Goal: Task Accomplishment & Management: Complete application form

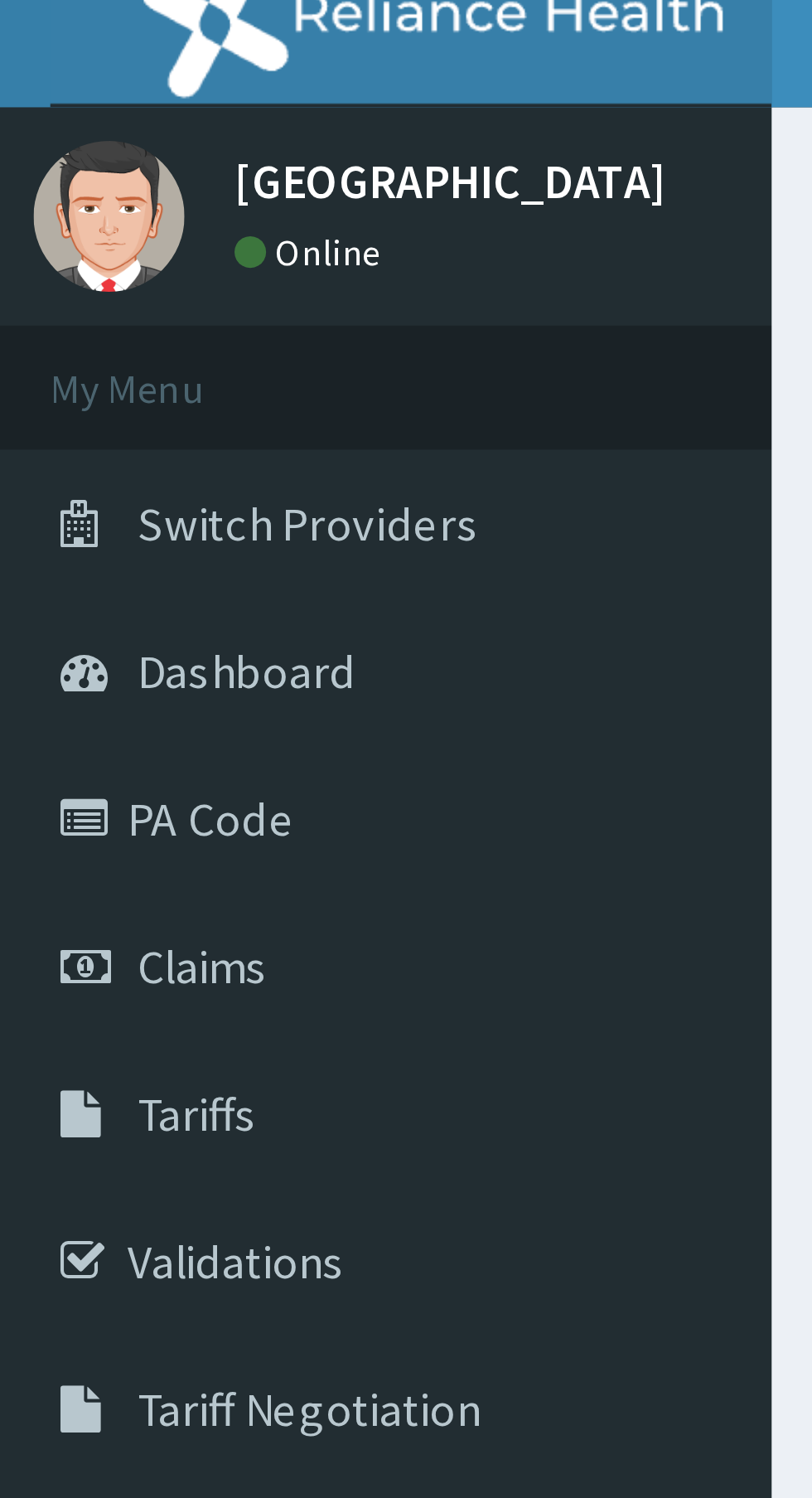
click at [54, 256] on span "Claims" at bounding box center [50, 254] width 32 height 15
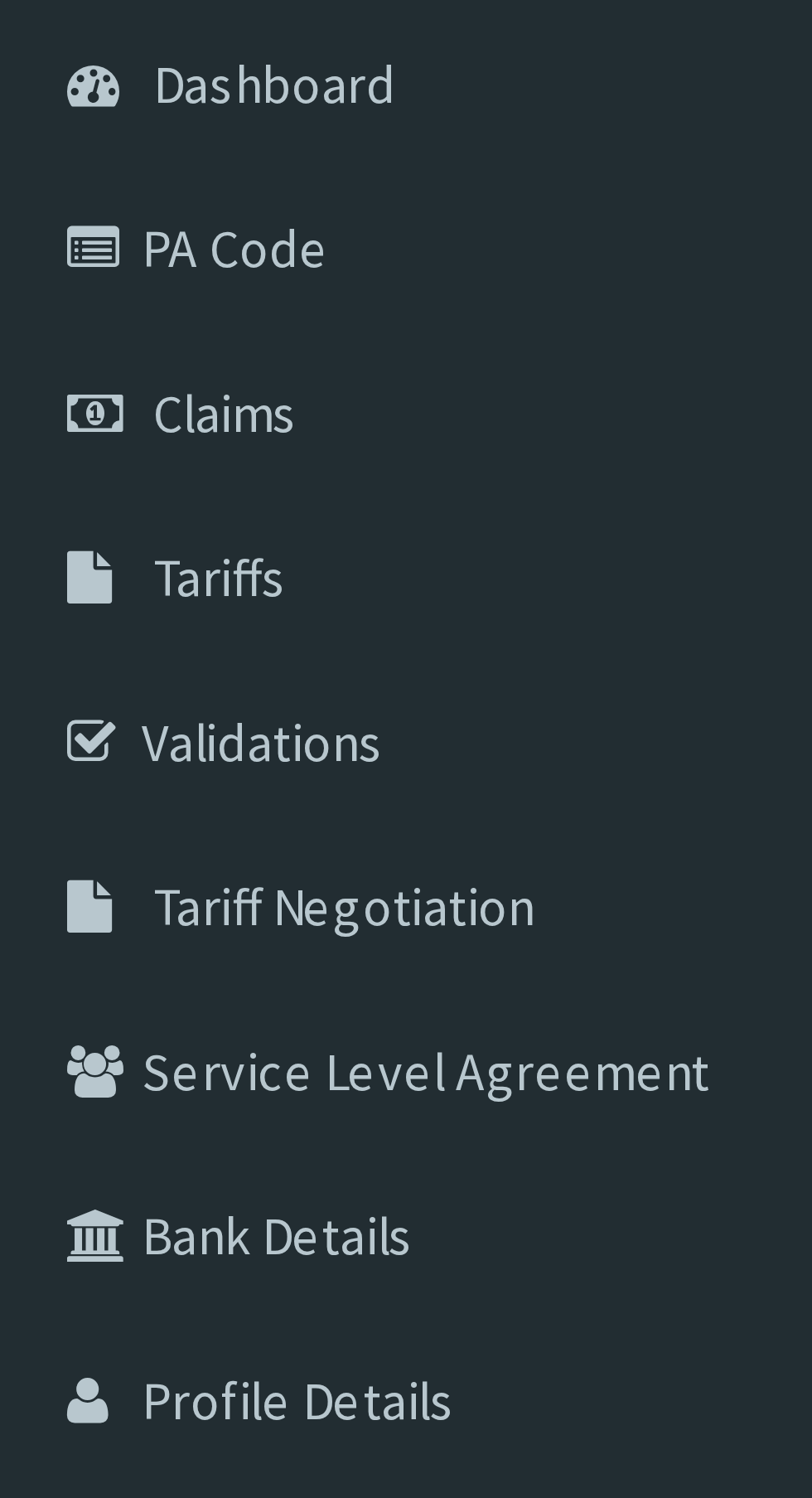
click at [45, 254] on span "Claims" at bounding box center [50, 254] width 32 height 15
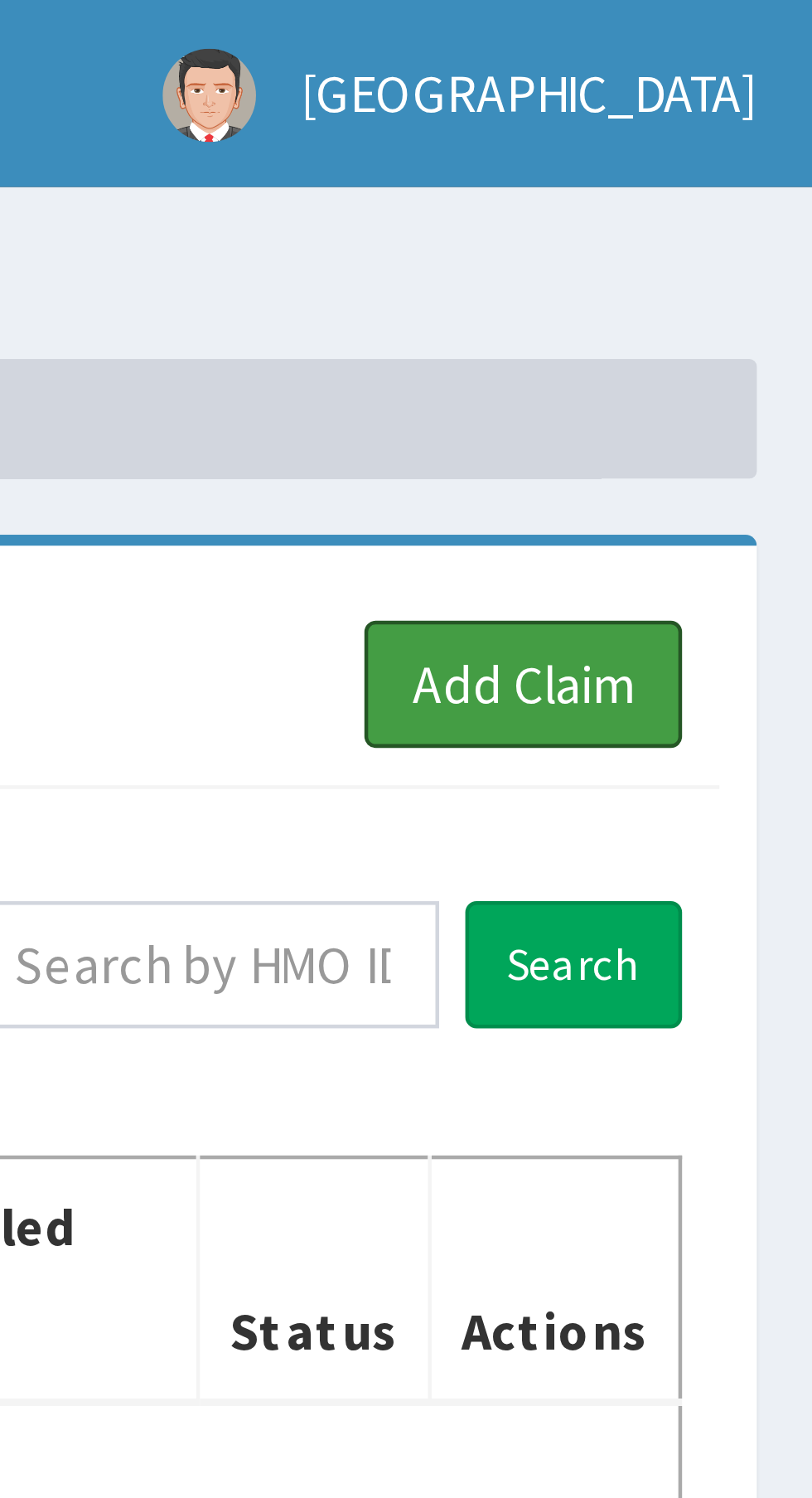
click at [747, 148] on link "Add Claim" at bounding box center [748, 152] width 71 height 28
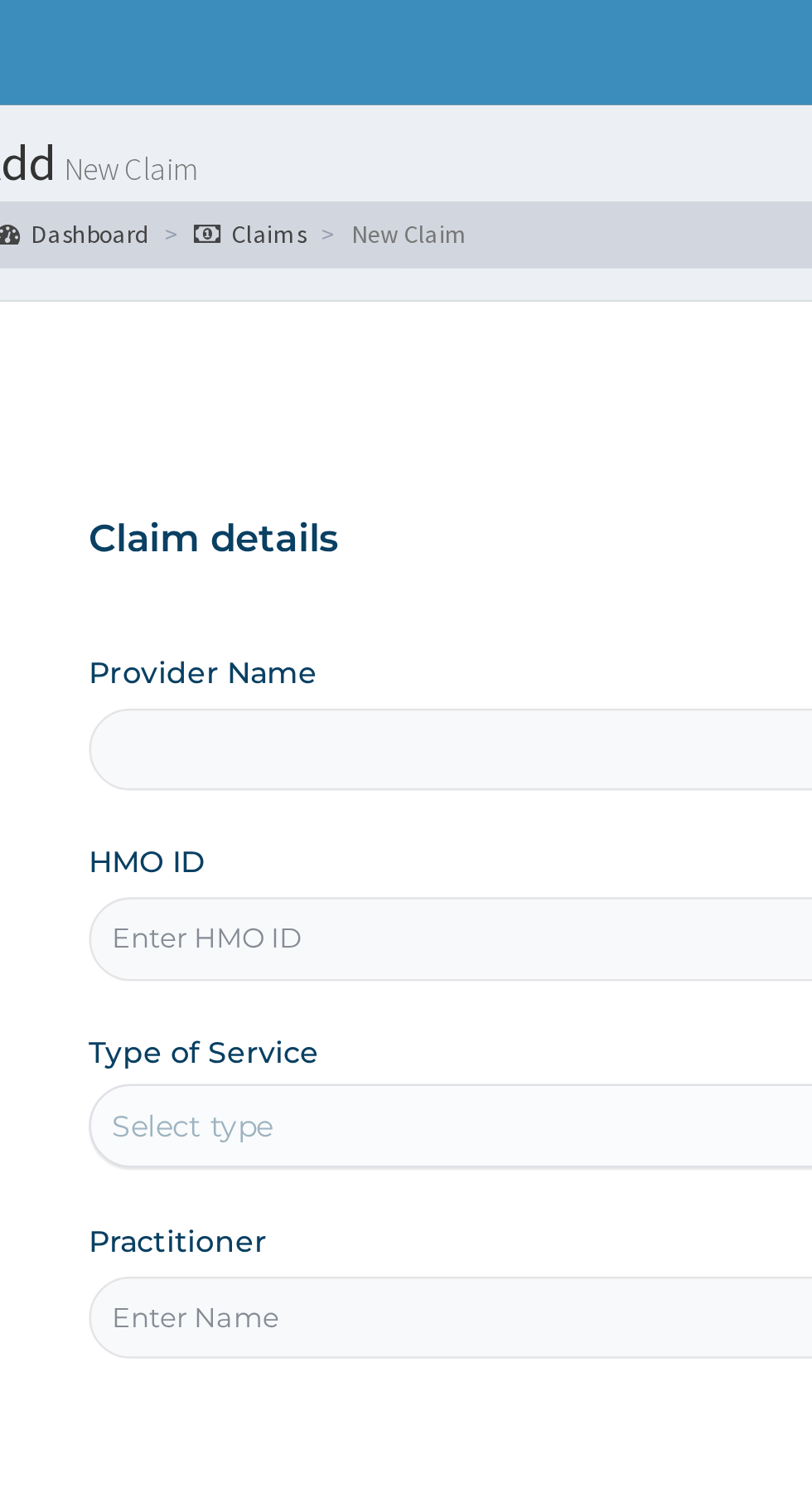
type input "Manila Prime Hospital"
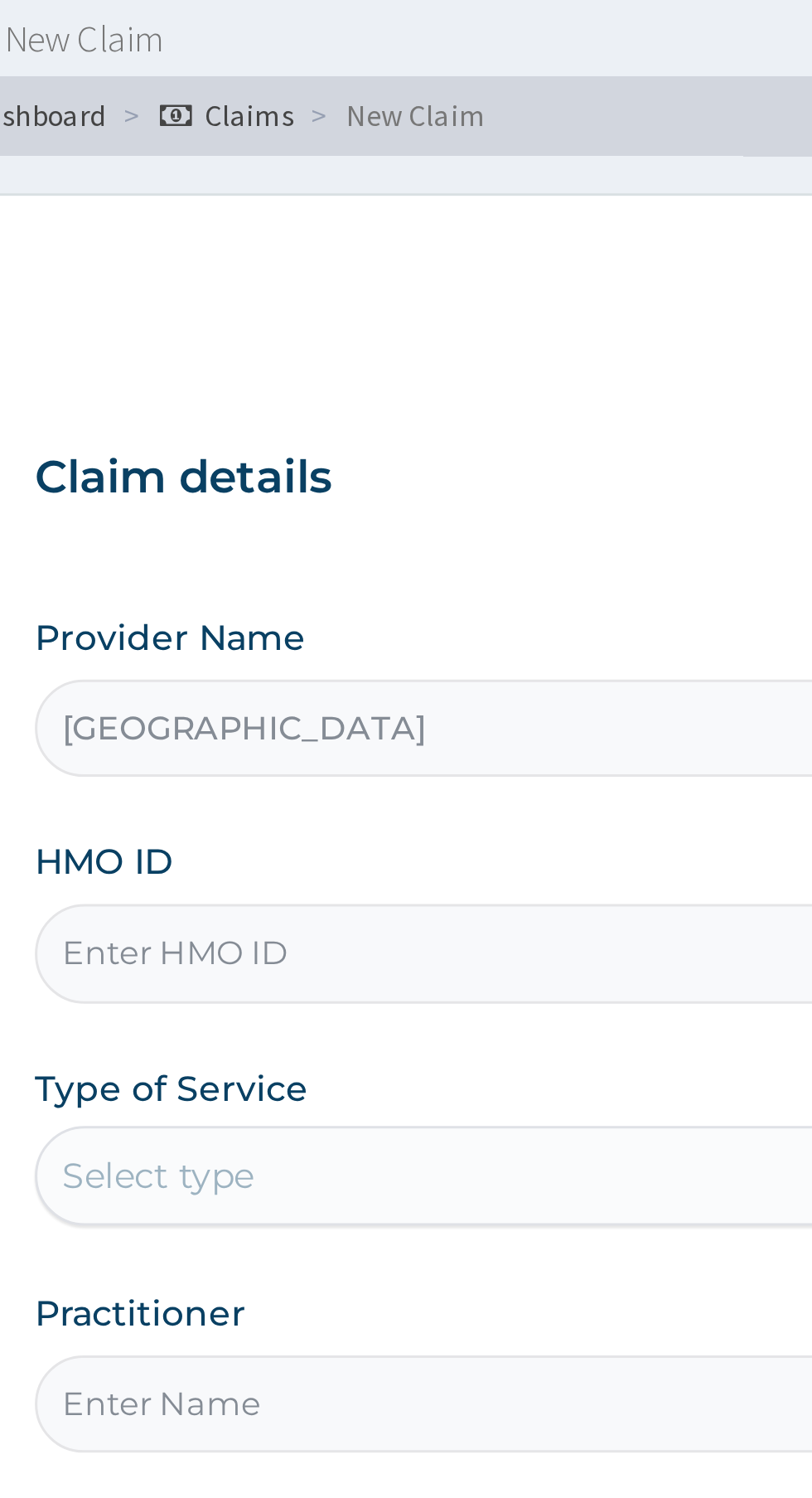
click at [346, 369] on input "HMO ID" at bounding box center [502, 371] width 505 height 32
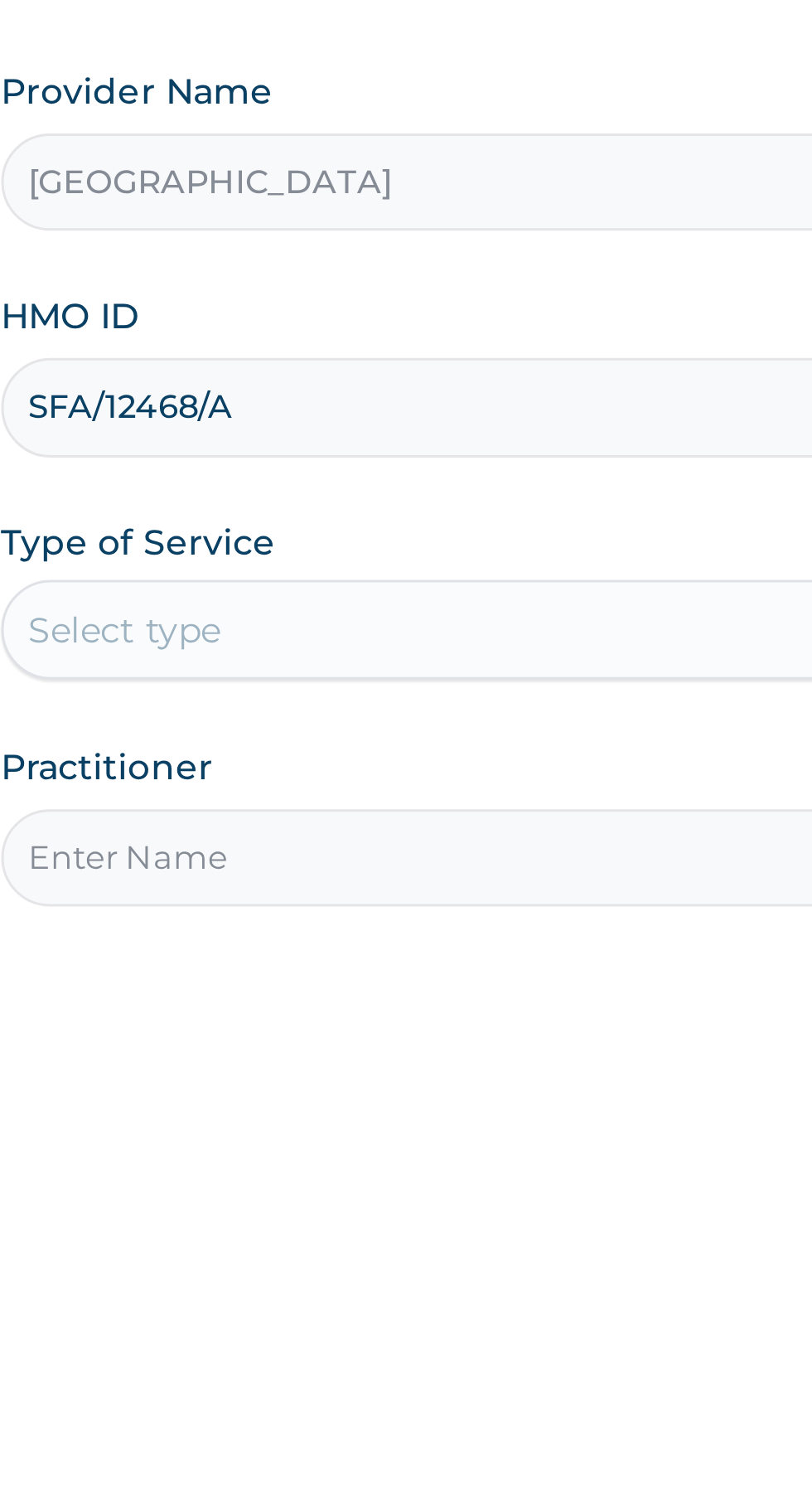
type input "SFA/12468/A"
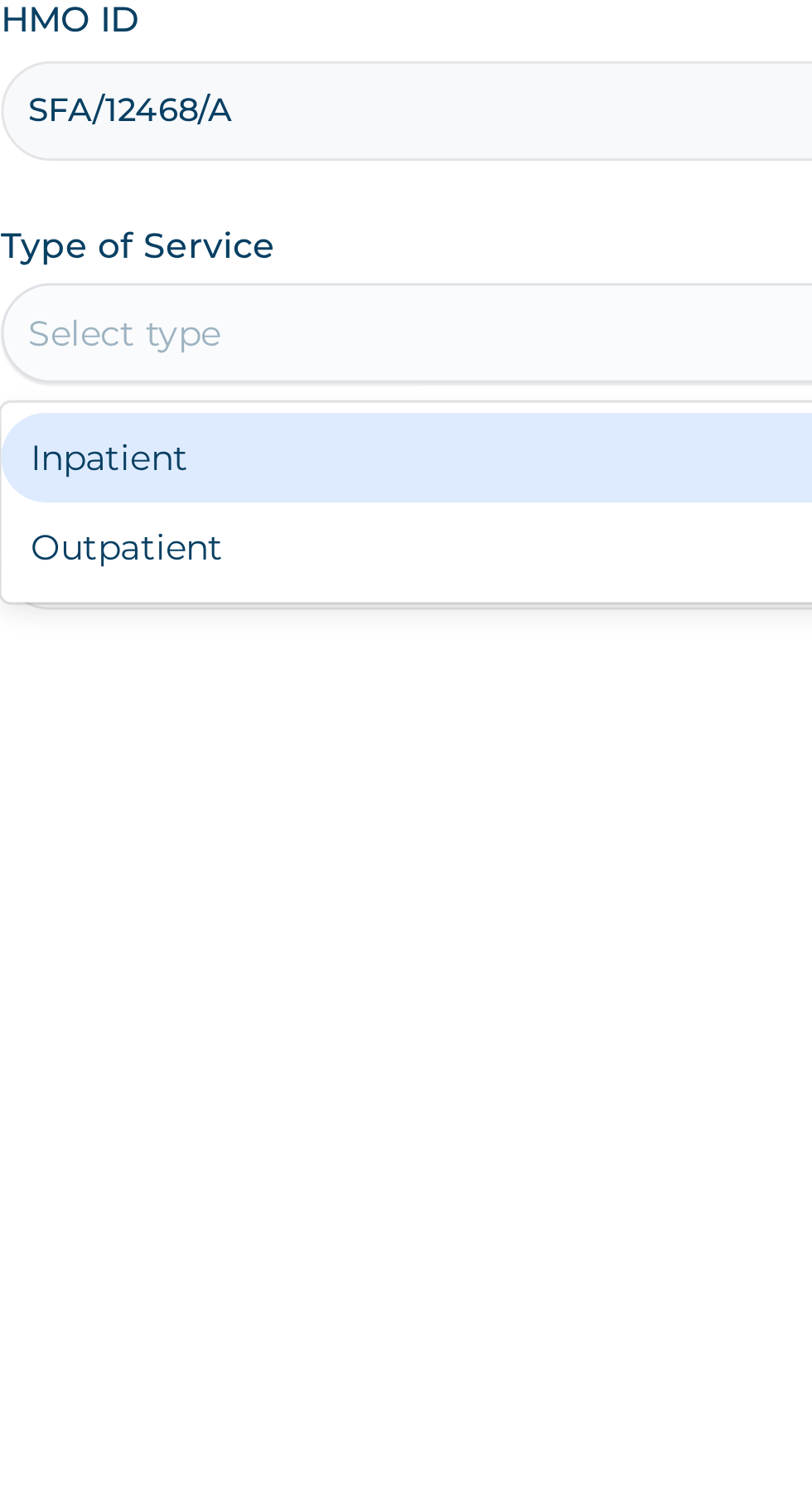
click at [338, 524] on div "Outpatient" at bounding box center [450, 517] width 402 height 30
type input "1"
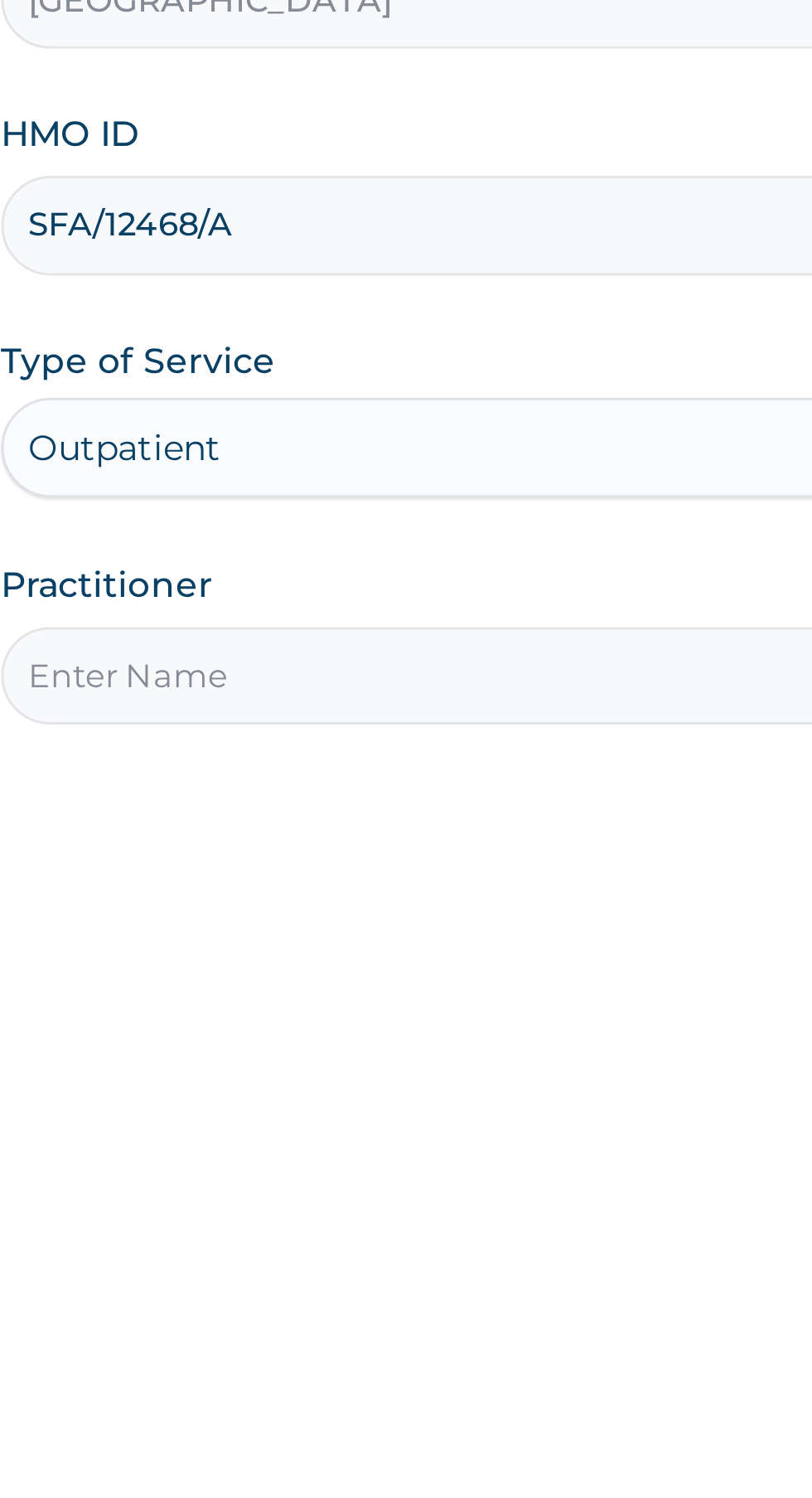
click at [354, 524] on input "Practitioner" at bounding box center [502, 521] width 505 height 32
type input "Dr Musa"
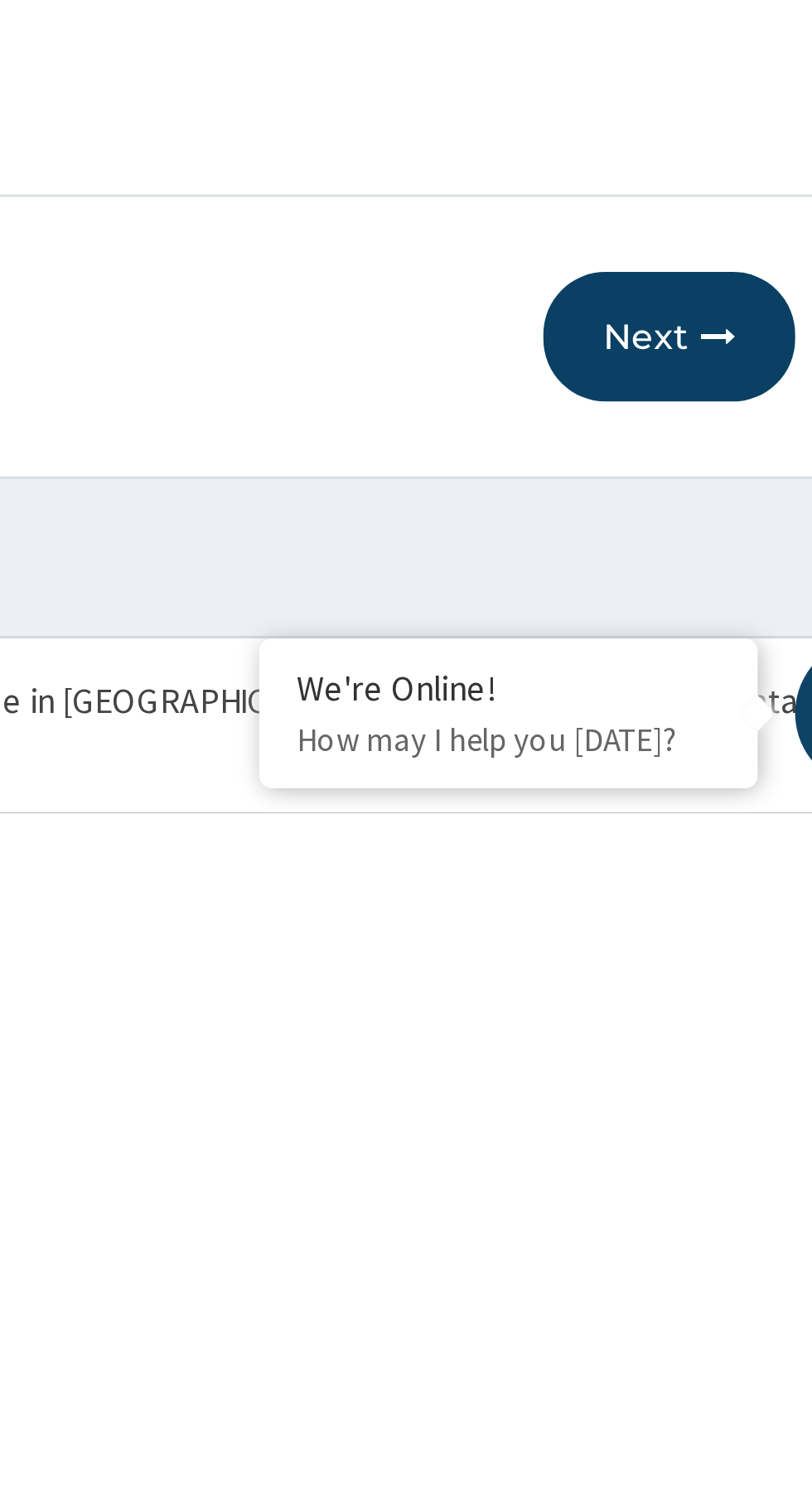
click at [716, 1334] on button "Next" at bounding box center [712, 1340] width 84 height 43
